Goal: Task Accomplishment & Management: Complete application form

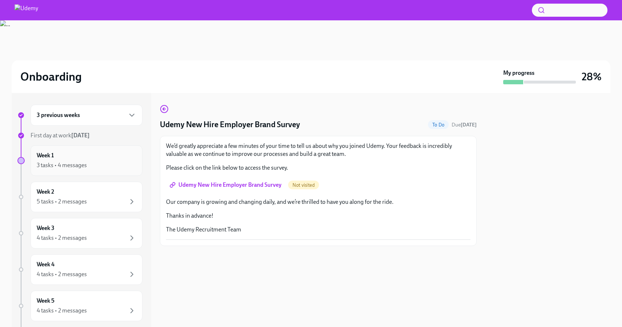
click at [85, 164] on div "3 tasks • 4 messages" at bounding box center [62, 165] width 50 height 8
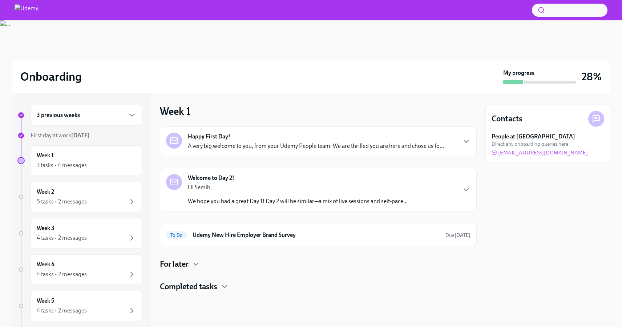
click at [236, 145] on p "A very big welcome to you, from your Udemy People team. We are thrilled you are…" at bounding box center [316, 146] width 256 height 8
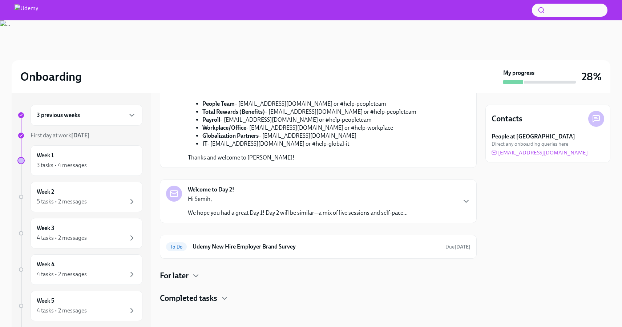
scroll to position [354, 0]
click at [201, 217] on p "We hope you had a great Day 1! Day 2 will be similar—a mix of live sessions and…" at bounding box center [298, 213] width 220 height 8
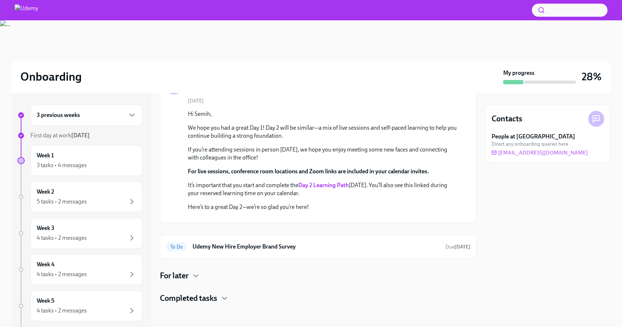
scroll to position [342, 0]
click at [352, 213] on div "Welcome to Day 2! [DATE] Hi Semih, We hope you had a great Day 1! Day 2 will be…" at bounding box center [318, 147] width 317 height 151
click at [455, 94] on div "Welcome to Day 2!" at bounding box center [318, 86] width 304 height 16
click at [462, 91] on icon "button" at bounding box center [466, 86] width 9 height 9
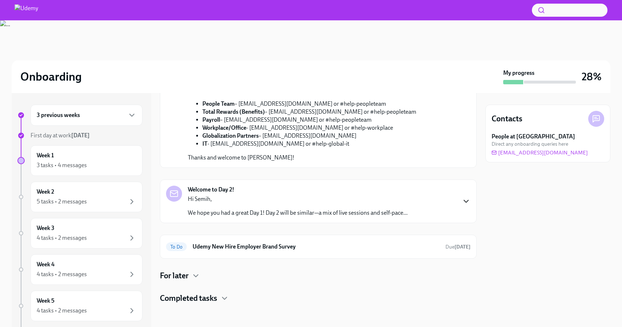
scroll to position [370, 0]
click at [239, 251] on div "To Do Udemy New Hire Employer Brand Survey Due [DATE]" at bounding box center [318, 247] width 304 height 12
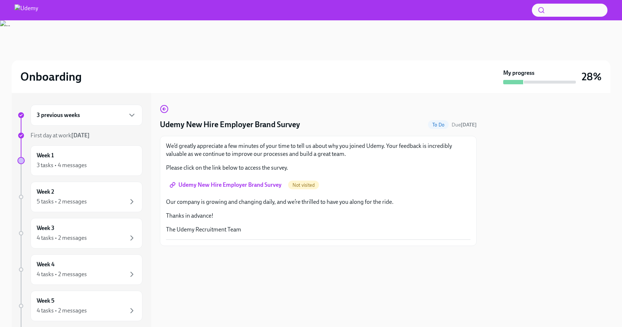
click at [236, 185] on span "Udemy New Hire Employer Brand Survey" at bounding box center [226, 184] width 110 height 7
click at [162, 110] on icon "button" at bounding box center [164, 109] width 9 height 9
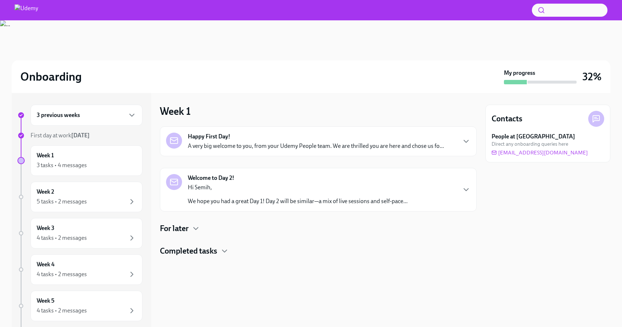
click at [186, 227] on h4 "For later" at bounding box center [174, 228] width 29 height 11
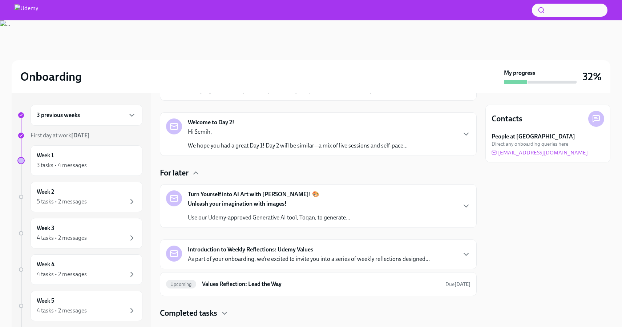
scroll to position [58, 0]
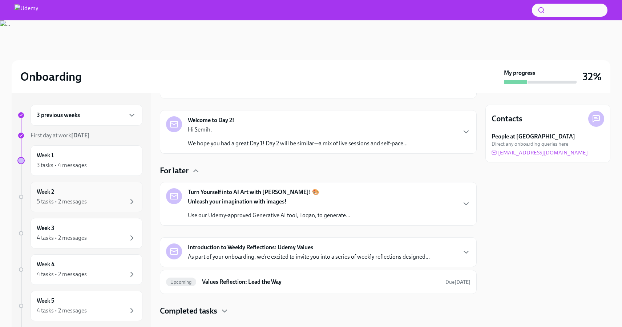
click at [80, 195] on div "Week 2 5 tasks • 2 messages" at bounding box center [87, 197] width 100 height 18
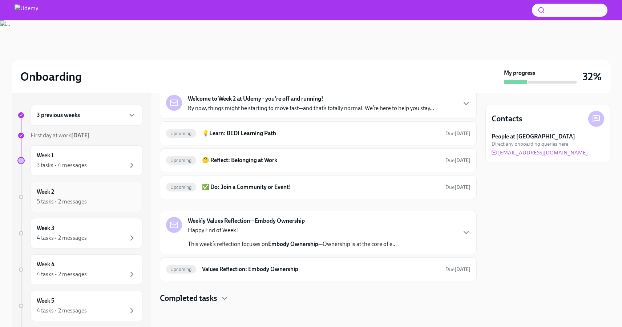
scroll to position [38, 0]
click at [244, 163] on h6 "🤔 Reflect: Belonging at Work" at bounding box center [321, 160] width 238 height 8
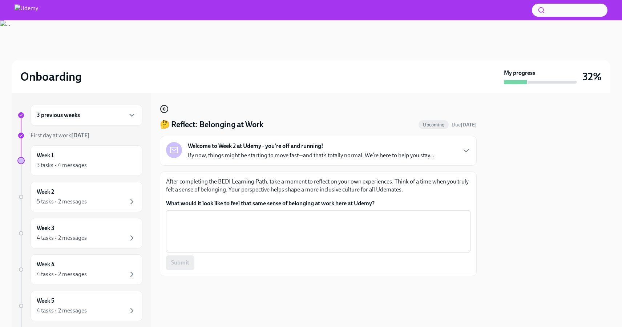
click at [165, 109] on icon "button" at bounding box center [164, 109] width 3 height 0
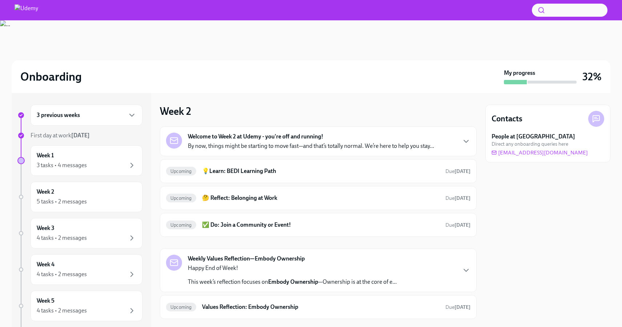
scroll to position [38, 0]
